Goal: Information Seeking & Learning: Learn about a topic

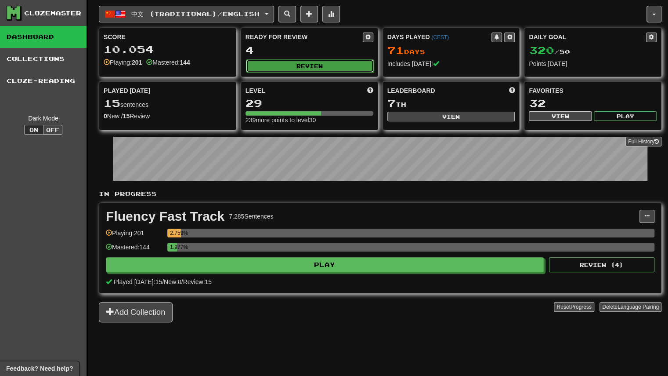
click at [291, 59] on button "Review" at bounding box center [310, 65] width 128 height 13
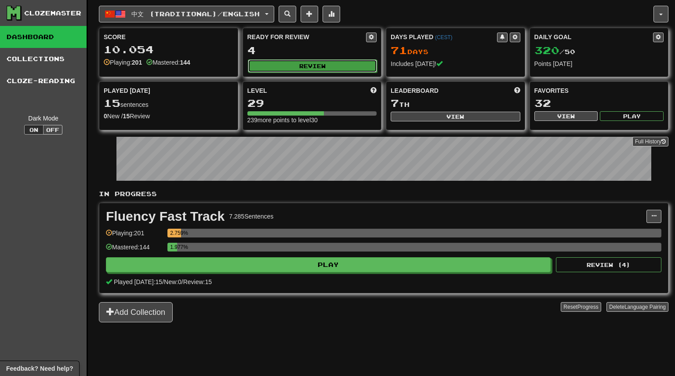
select select "**"
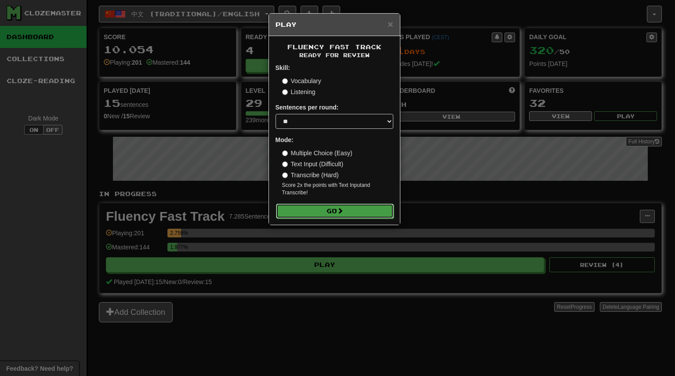
click at [325, 213] on button "Go" at bounding box center [335, 210] width 118 height 15
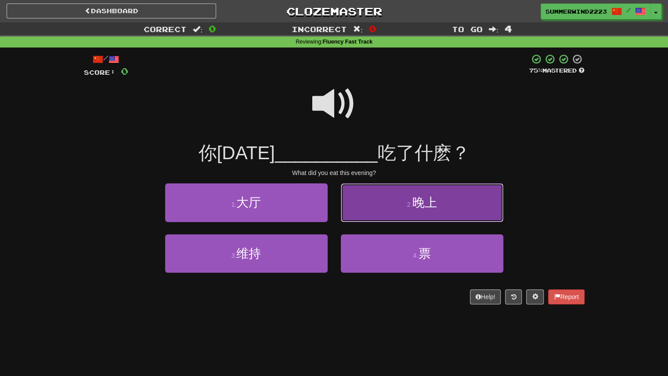
click at [398, 210] on button "2 . 晚上" at bounding box center [422, 202] width 163 height 38
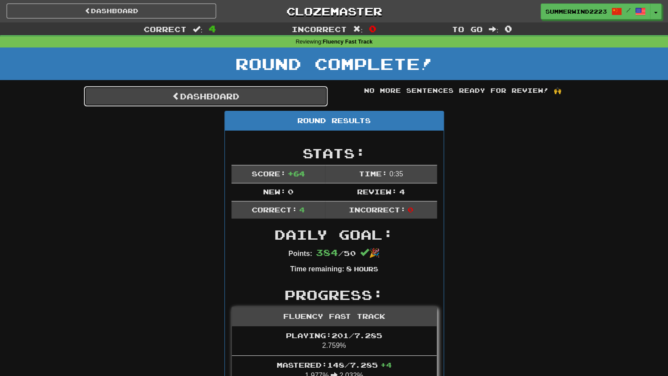
click at [262, 102] on link "Dashboard" at bounding box center [206, 96] width 244 height 20
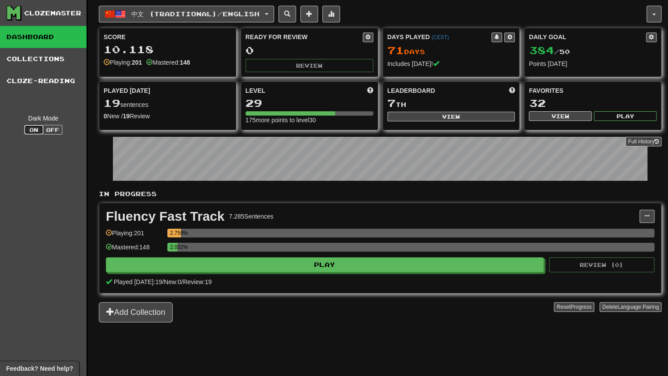
click at [37, 131] on button "On" at bounding box center [33, 130] width 19 height 10
click at [54, 130] on button "Off" at bounding box center [52, 130] width 19 height 10
